Goal: Obtain resource: Download file/media

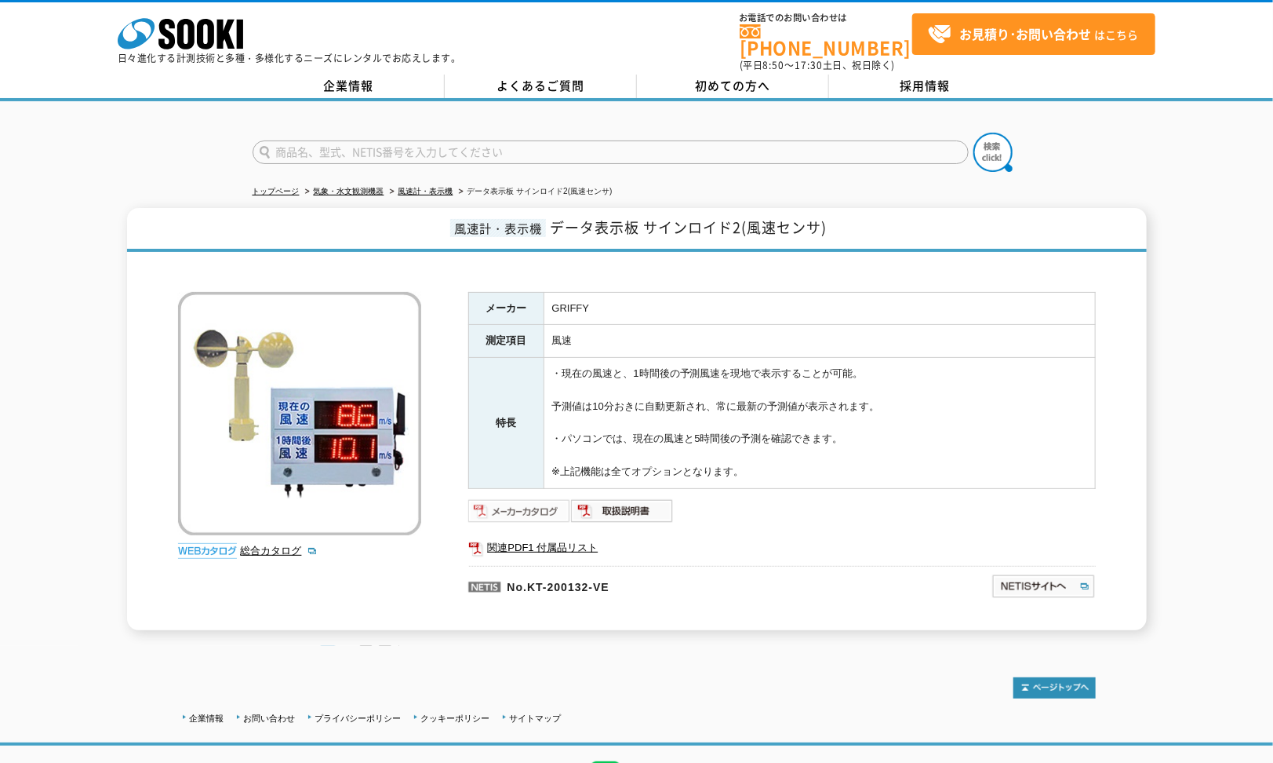
click at [498, 498] on img at bounding box center [519, 510] width 103 height 25
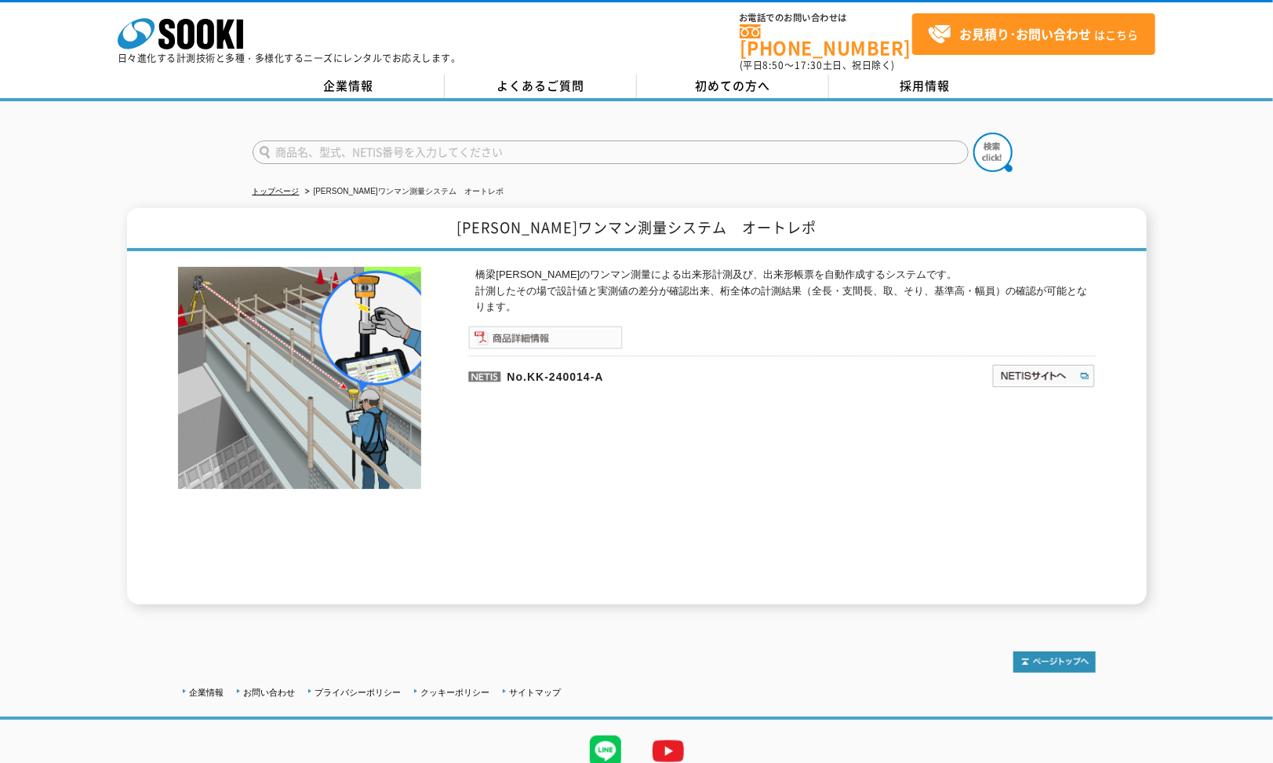
click at [514, 328] on img at bounding box center [545, 338] width 155 height 24
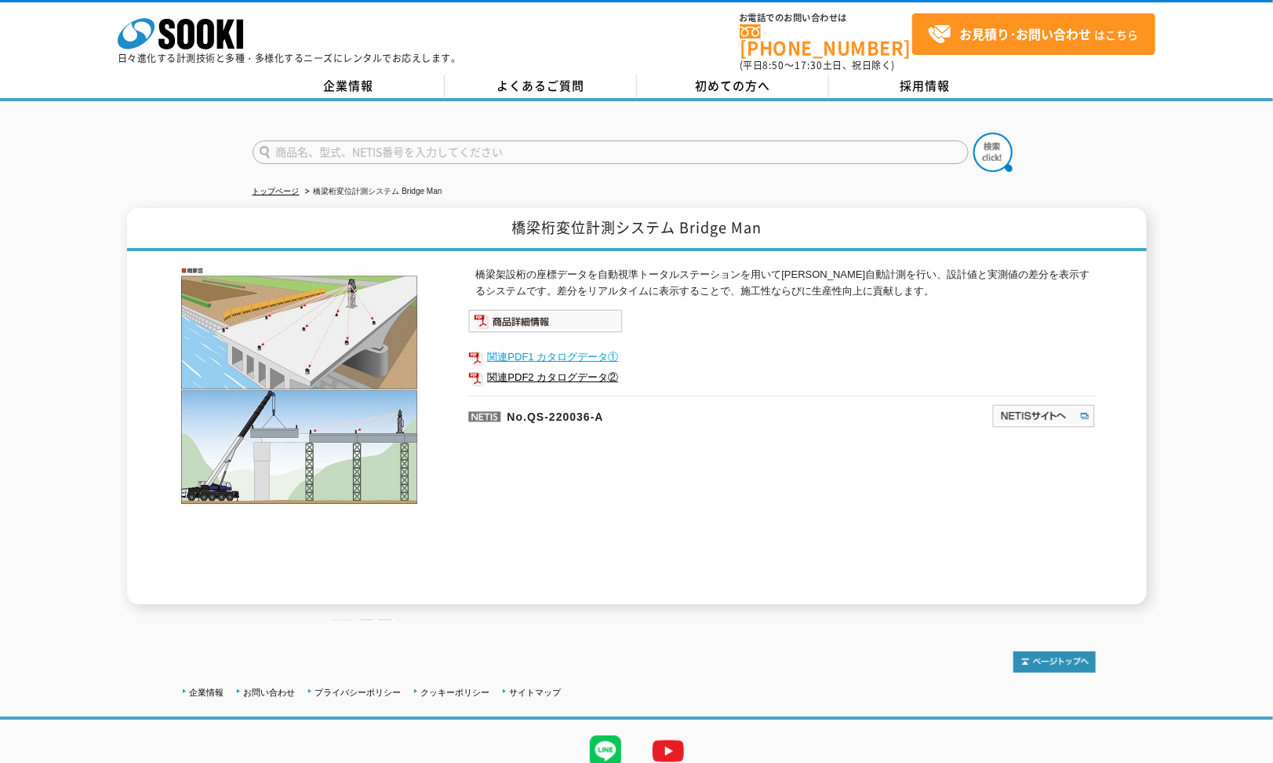
click at [512, 347] on link "関連PDF1 カタログデータ①" at bounding box center [782, 357] width 628 height 20
click at [551, 367] on link "関連PDF2 カタログデータ②" at bounding box center [782, 377] width 628 height 20
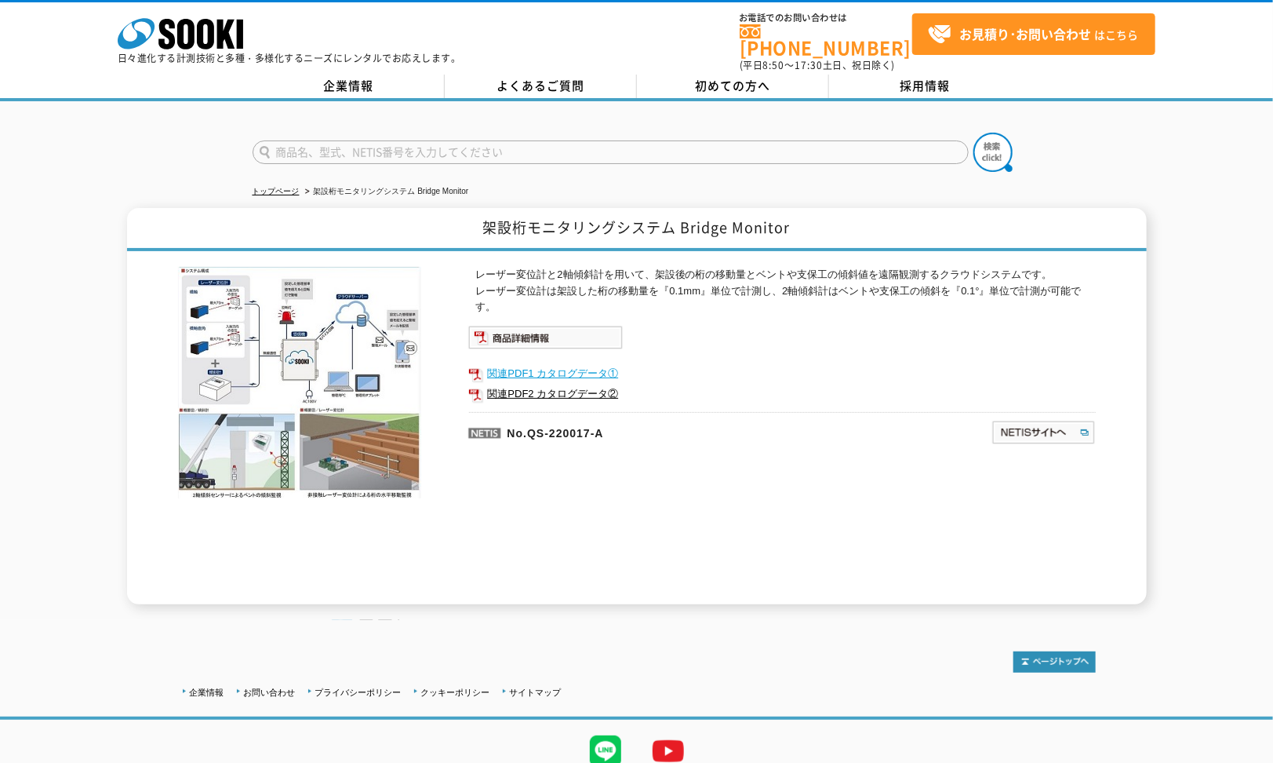
click at [523, 363] on link "関連PDF1 カタログデータ①" at bounding box center [782, 373] width 628 height 20
click at [537, 386] on link "関連PDF2 カタログデータ②" at bounding box center [782, 394] width 628 height 20
